Goal: Task Accomplishment & Management: Use online tool/utility

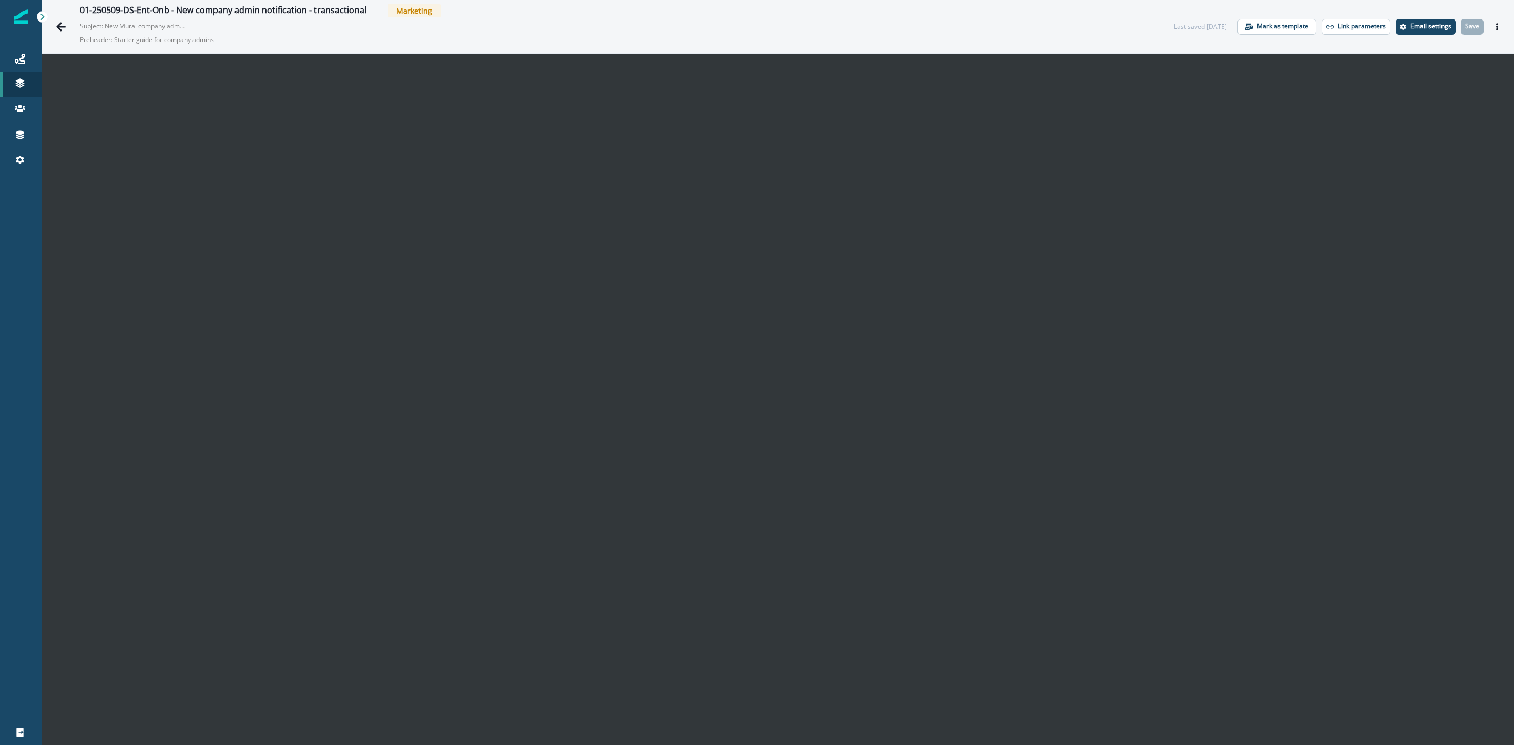
click at [19, 21] on img at bounding box center [21, 16] width 15 height 15
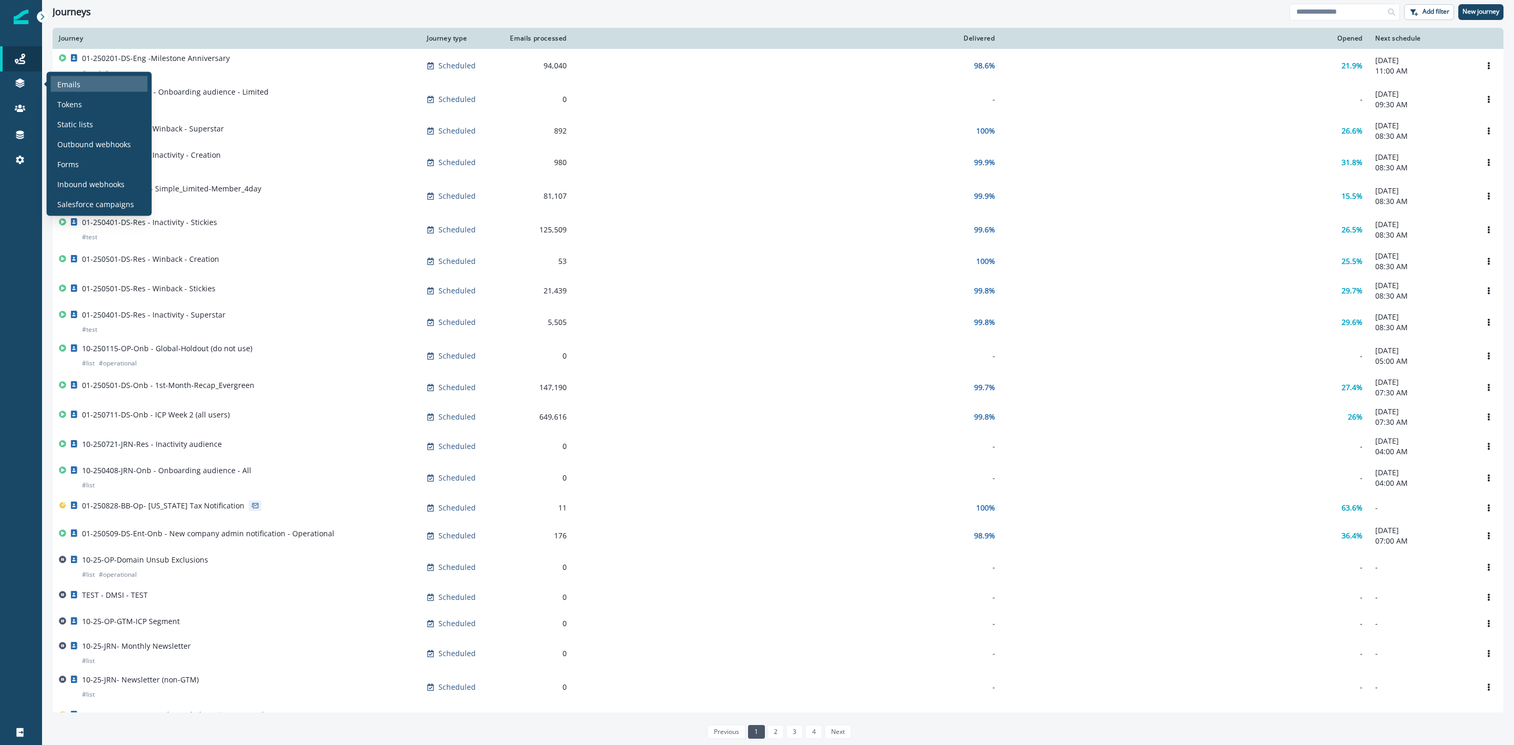
click at [87, 85] on div "Emails" at bounding box center [99, 84] width 97 height 16
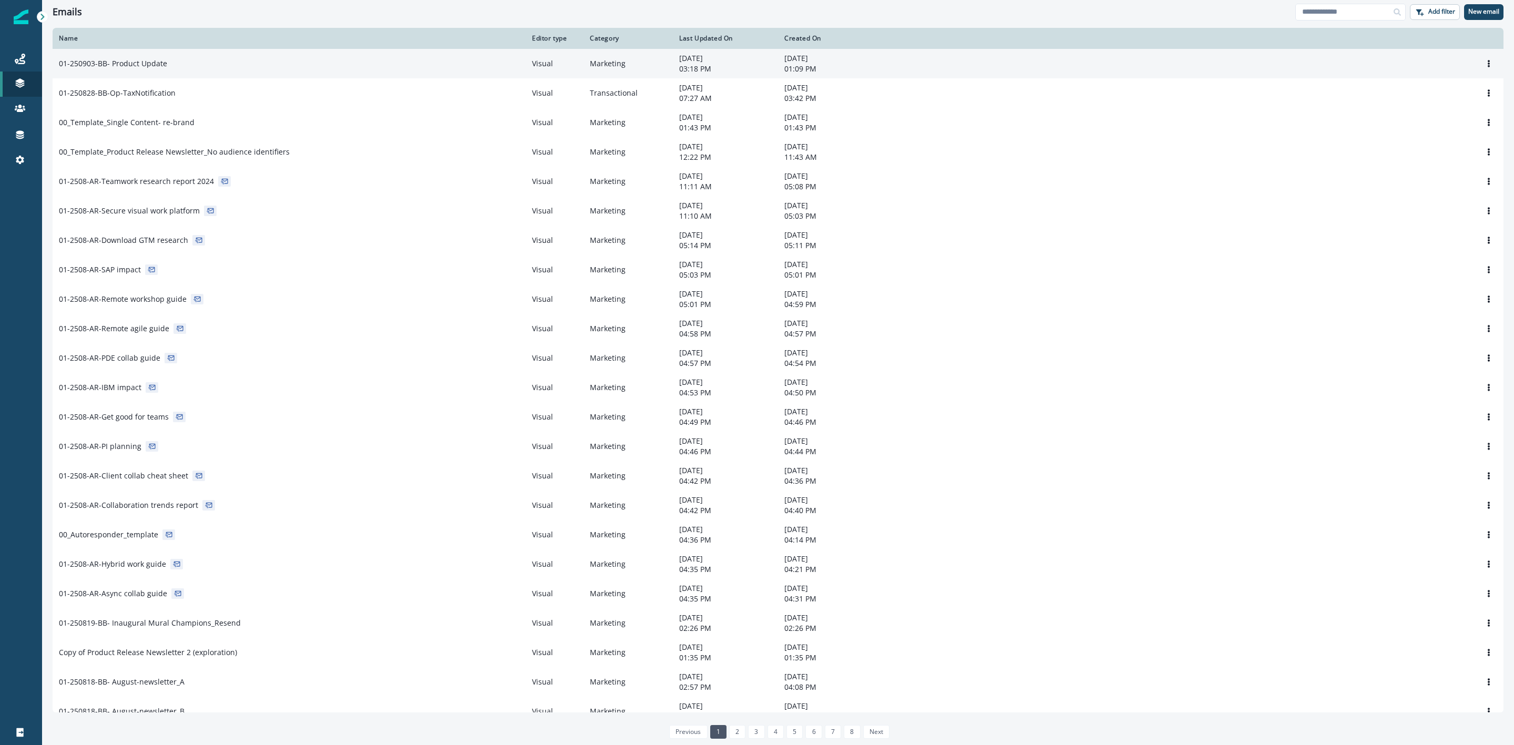
click at [153, 60] on p "01-250903-BB- Product Update" at bounding box center [113, 63] width 108 height 11
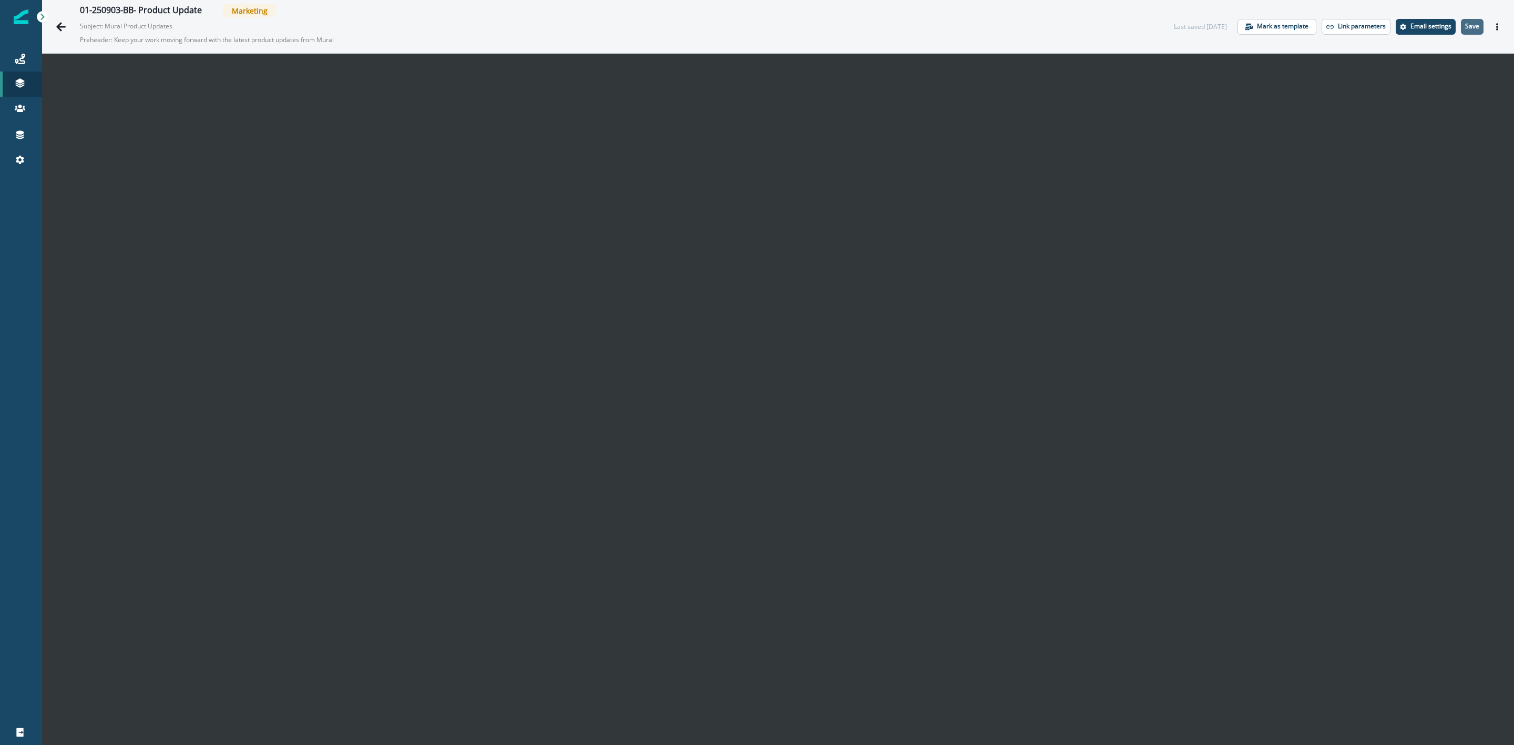
click at [1465, 27] on p "Save" at bounding box center [1472, 26] width 14 height 7
